Goal: Transaction & Acquisition: Purchase product/service

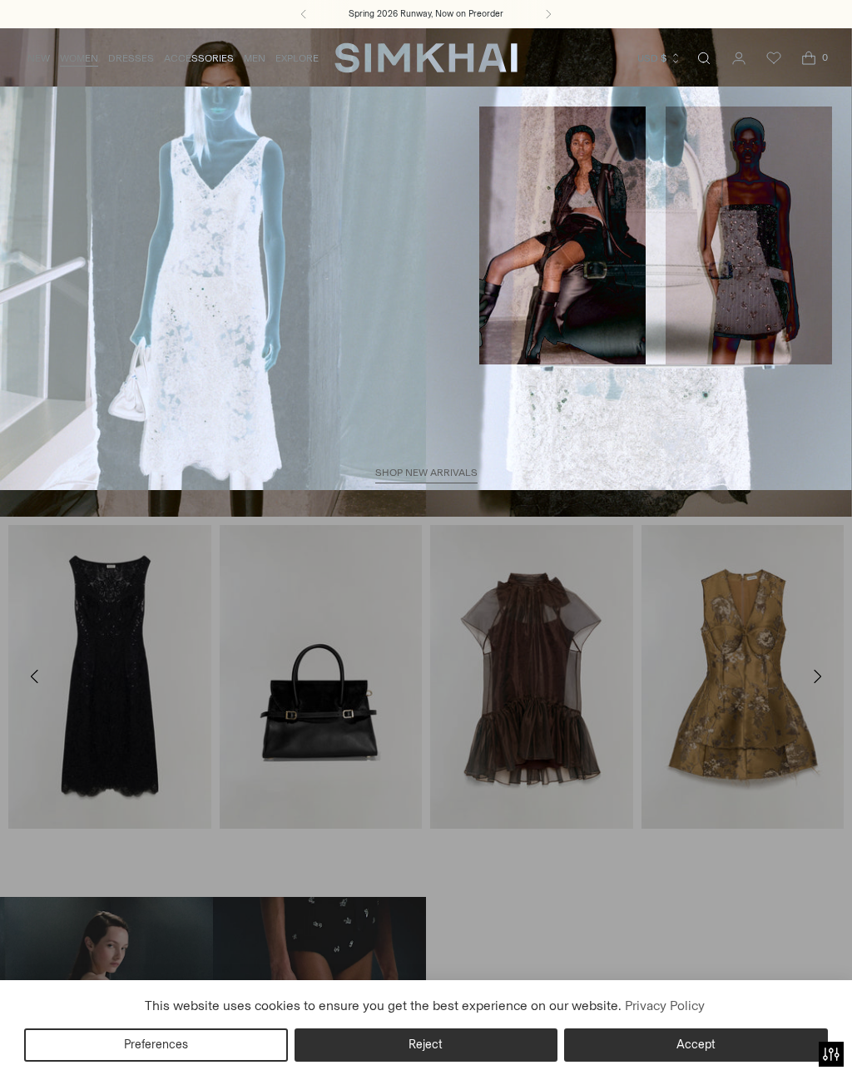
click at [32, 404] on link "Skirts" at bounding box center [37, 410] width 34 height 12
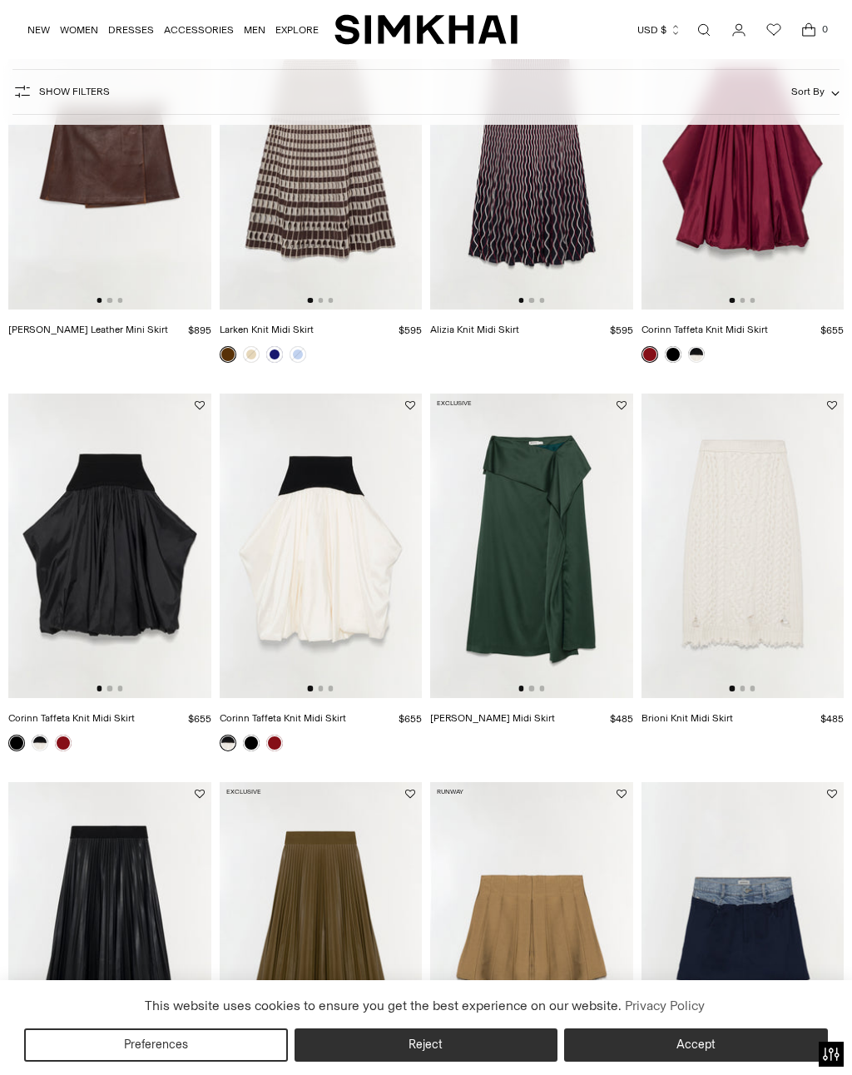
scroll to position [596, 0]
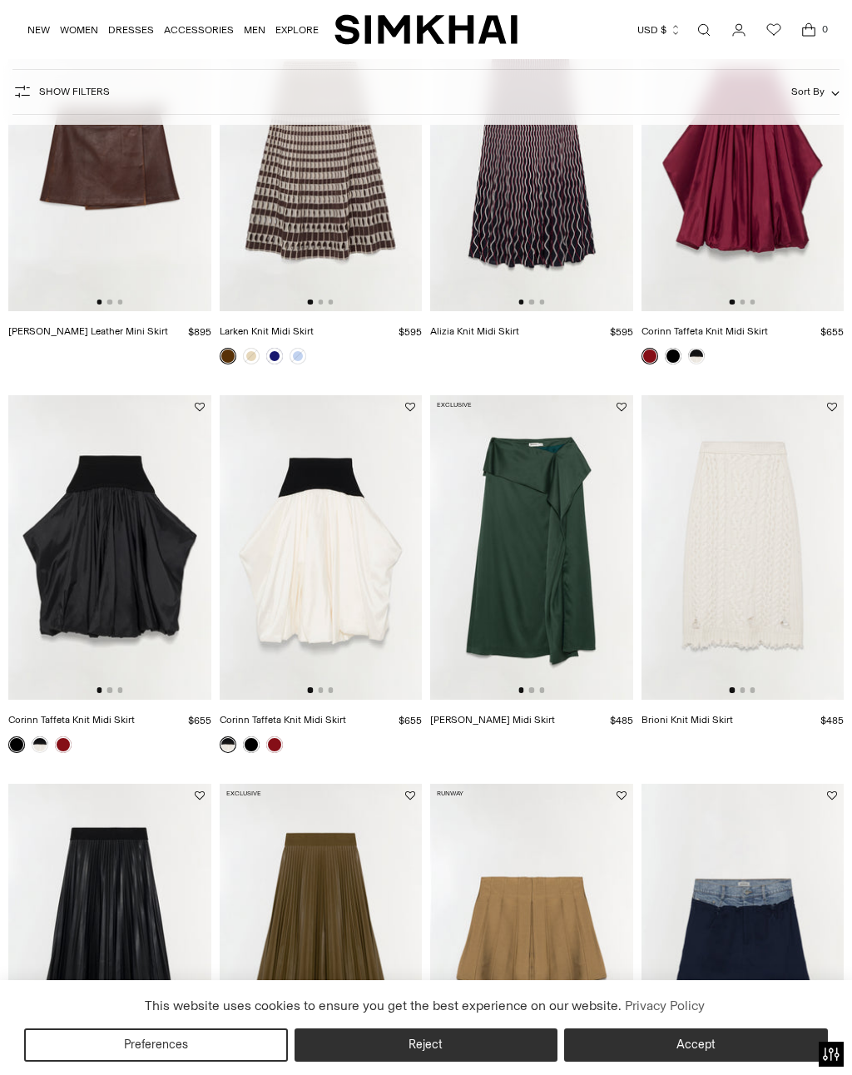
click at [312, 482] on img at bounding box center [321, 547] width 203 height 304
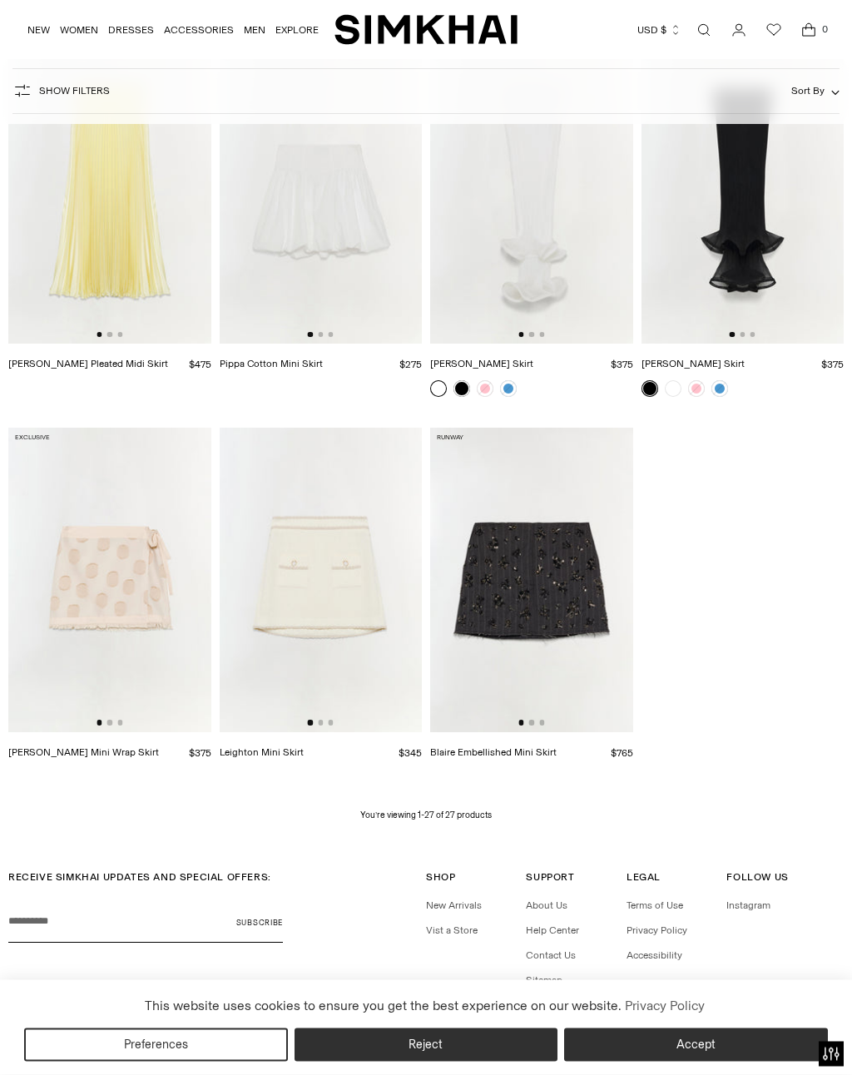
scroll to position [2115, 0]
click at [311, 202] on img at bounding box center [321, 192] width 203 height 304
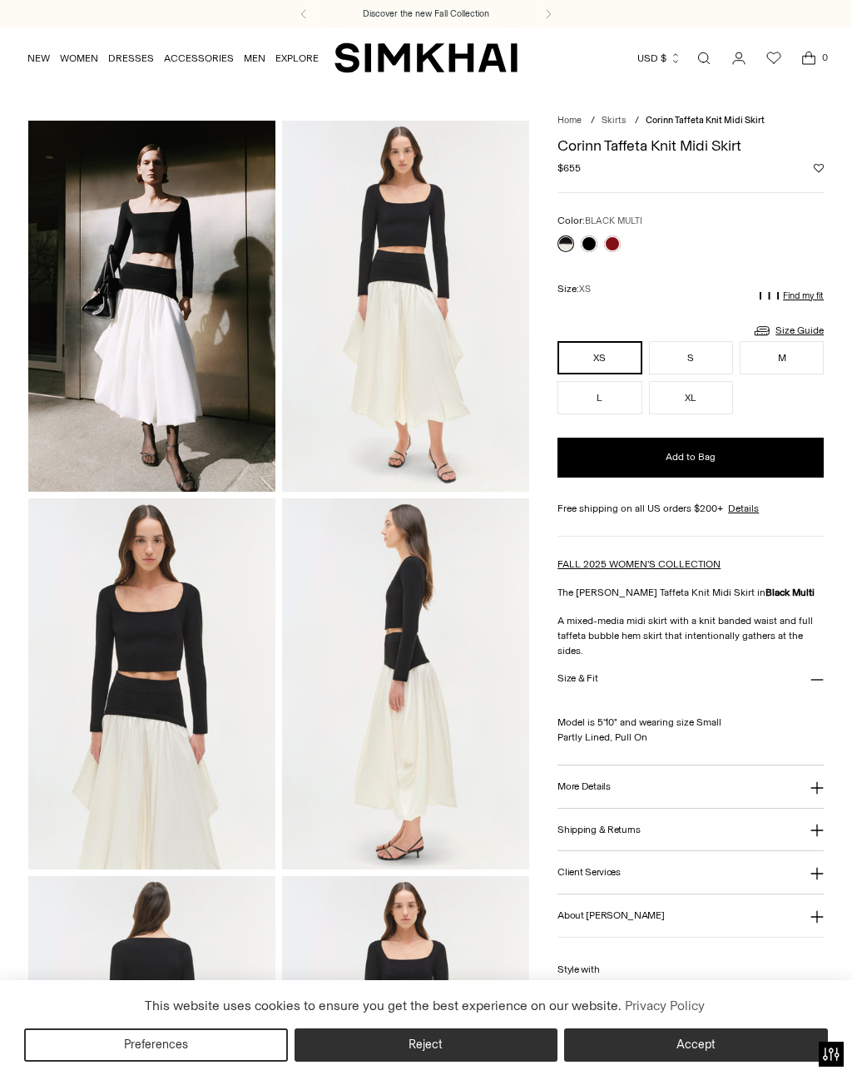
click at [587, 245] on link at bounding box center [589, 243] width 17 height 17
